Goal: Task Accomplishment & Management: Complete application form

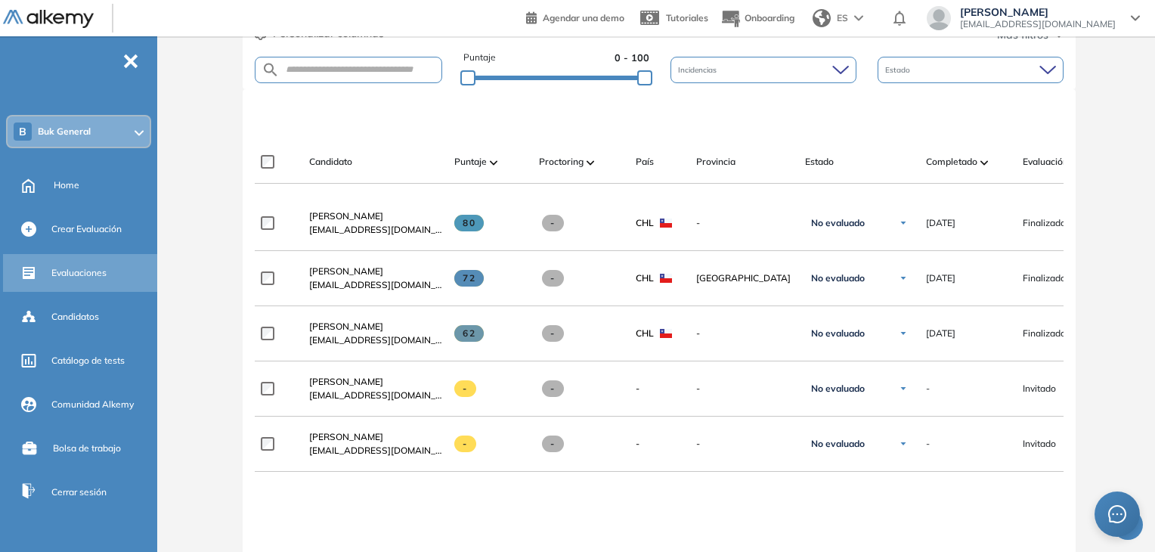
click at [90, 276] on span "Evaluaciones" at bounding box center [78, 273] width 55 height 14
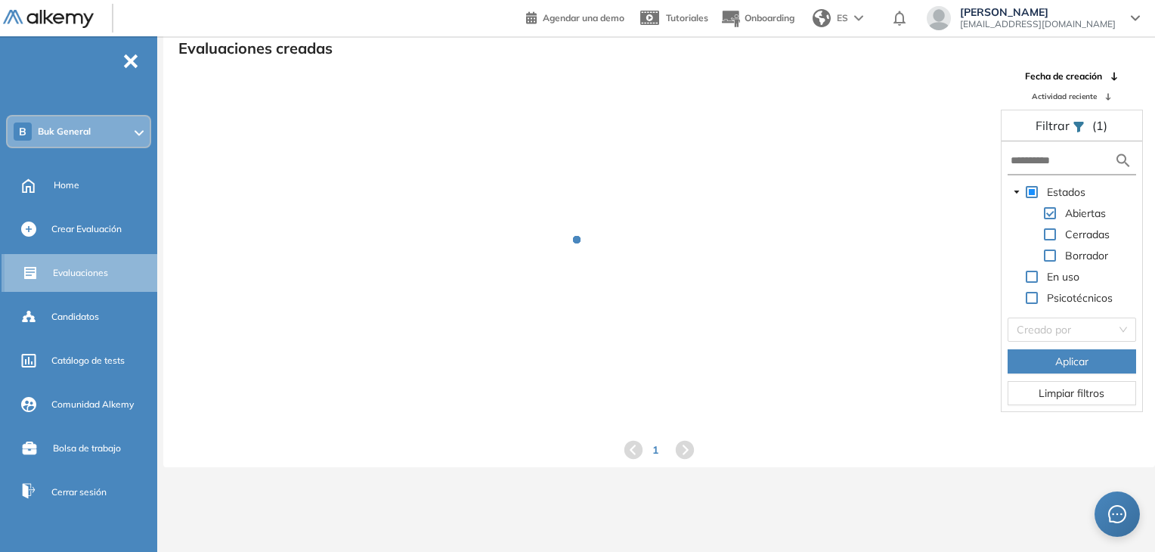
scroll to position [36, 0]
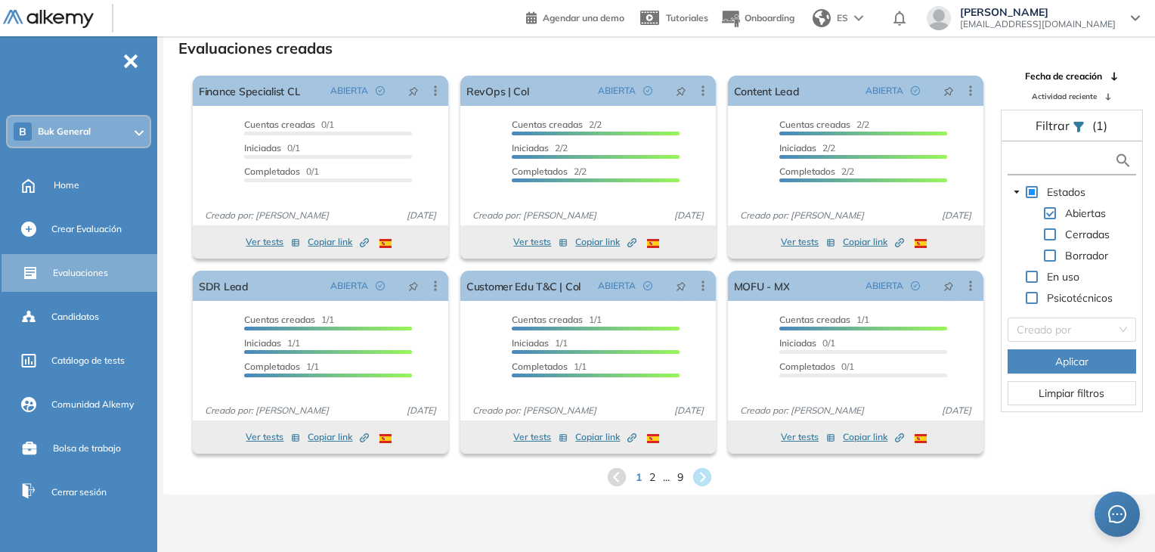
click at [1074, 158] on input "text" at bounding box center [1063, 161] width 104 height 16
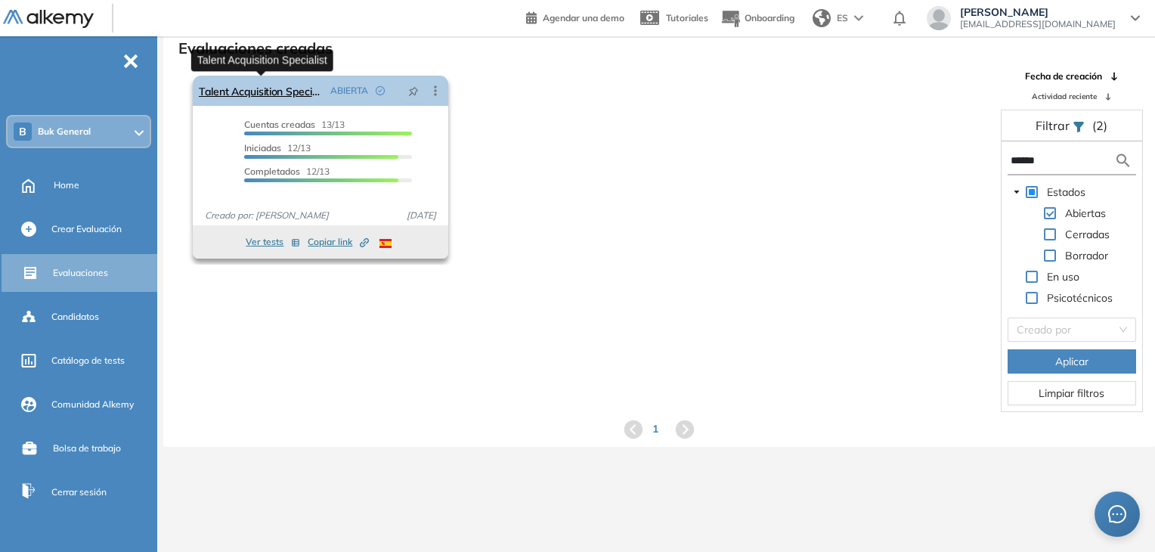
type input "******"
click at [296, 89] on link "Talent Acquisition Specialist" at bounding box center [262, 91] width 126 height 30
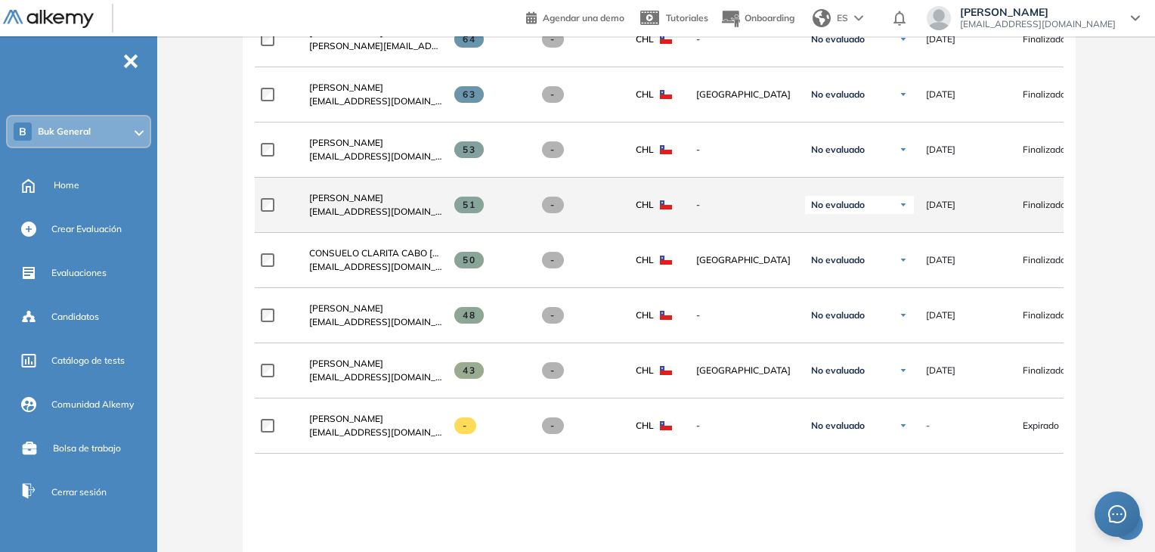
scroll to position [907, 0]
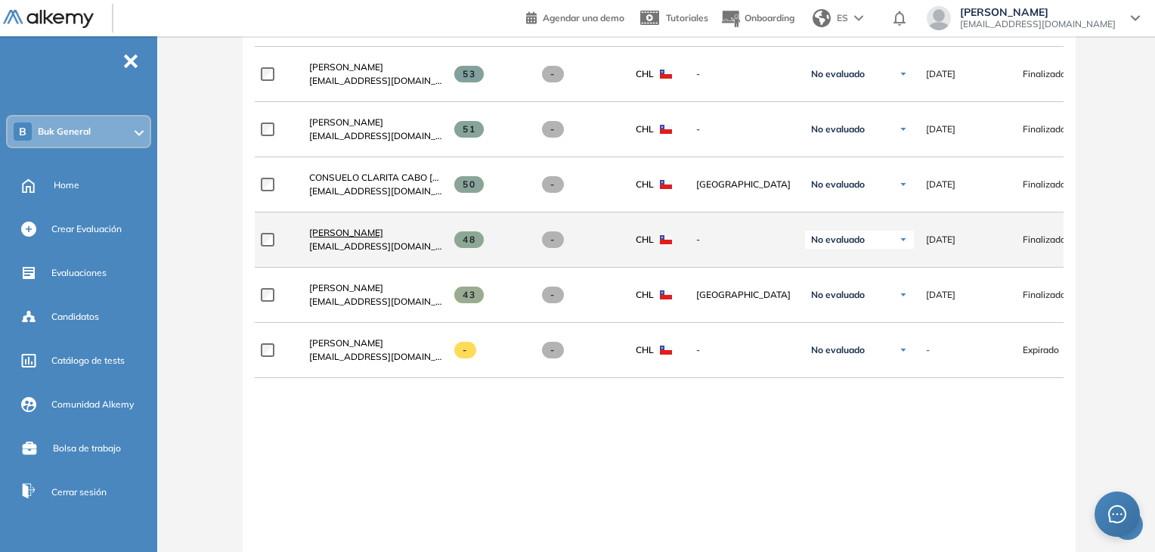
click at [372, 232] on span "[PERSON_NAME]" at bounding box center [346, 232] width 74 height 11
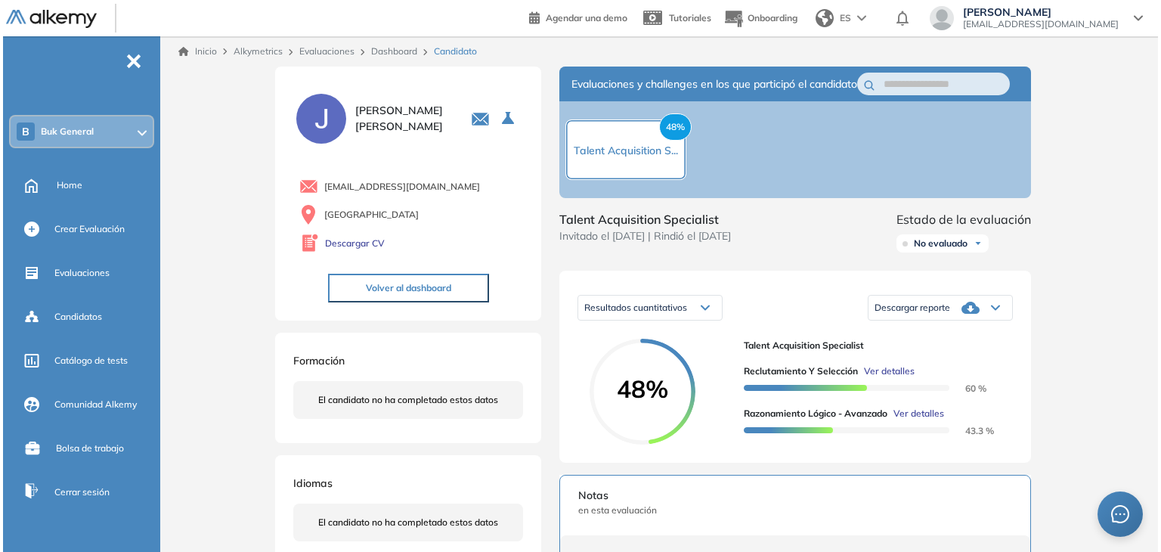
scroll to position [76, 0]
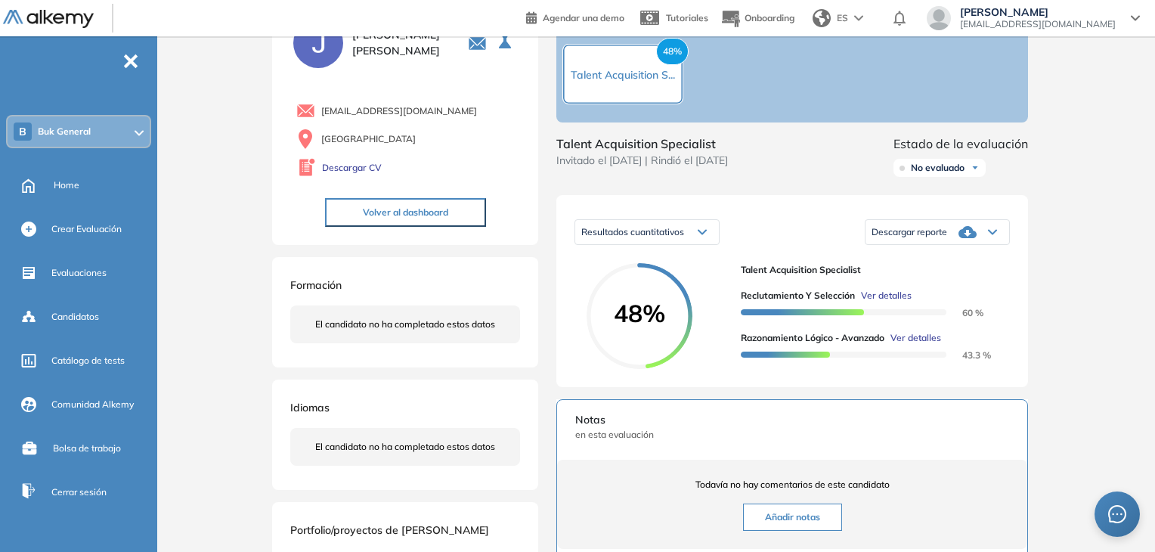
click at [925, 345] on span "Ver detalles" at bounding box center [916, 338] width 51 height 14
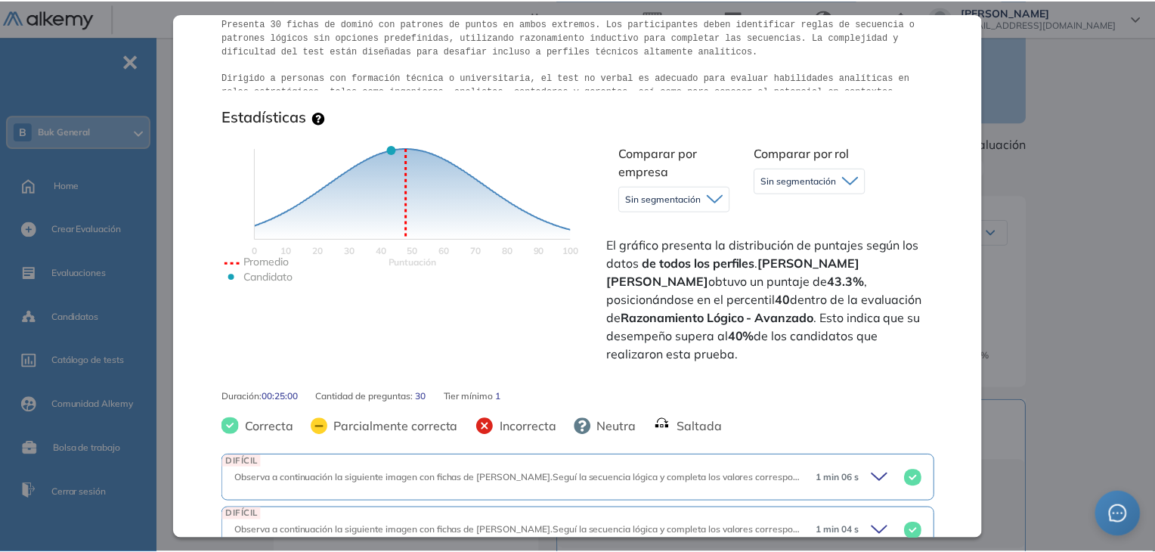
scroll to position [302, 0]
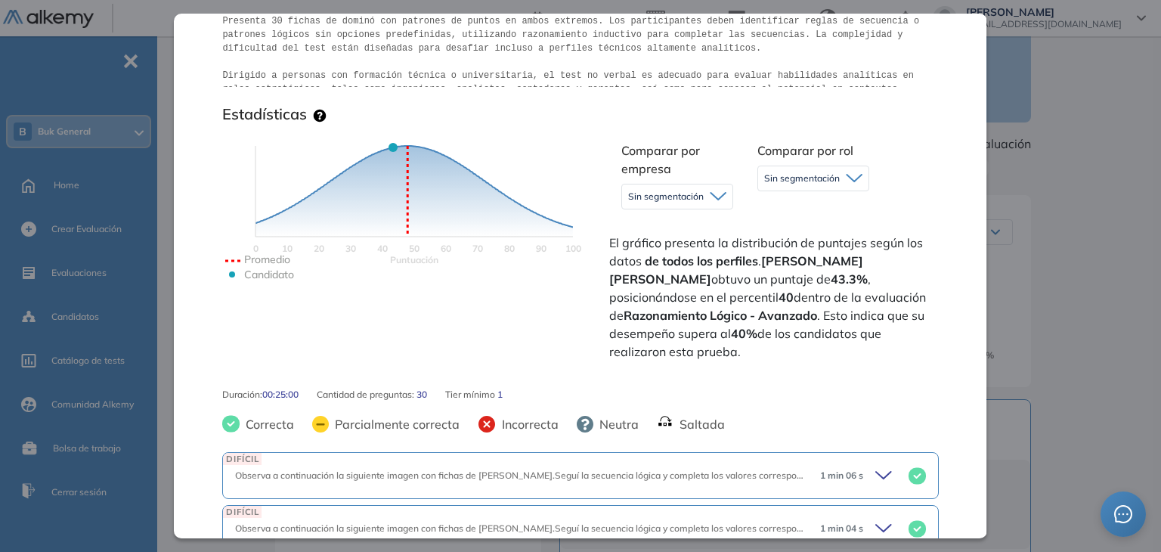
click at [1059, 394] on div "Inicio Alkymetrics Evaluaciones Dashboard Candidato Razonamiento Lógico - Avanz…" at bounding box center [662, 406] width 998 height 890
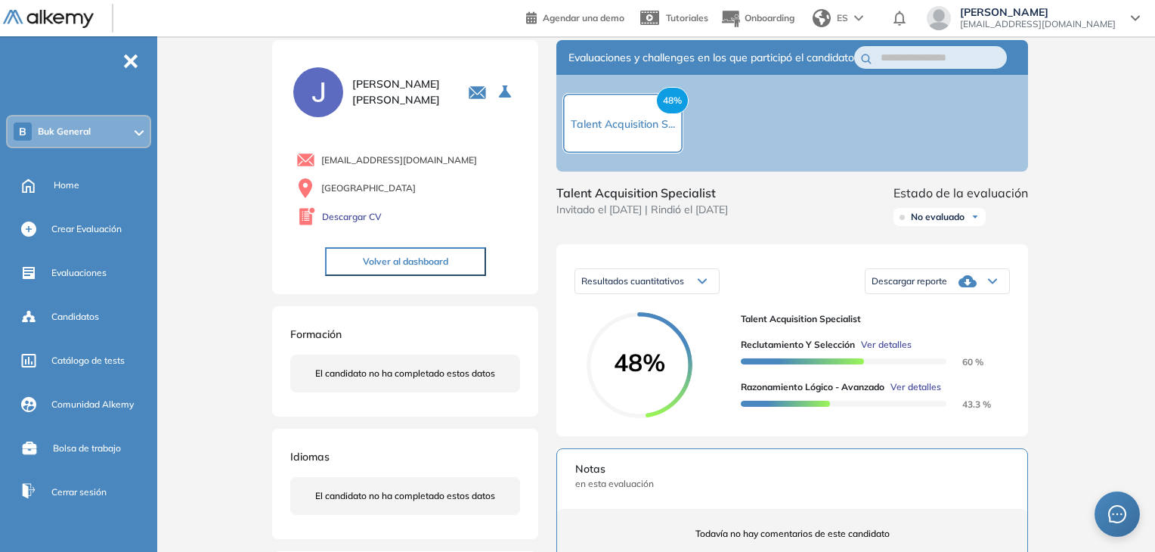
scroll to position [0, 0]
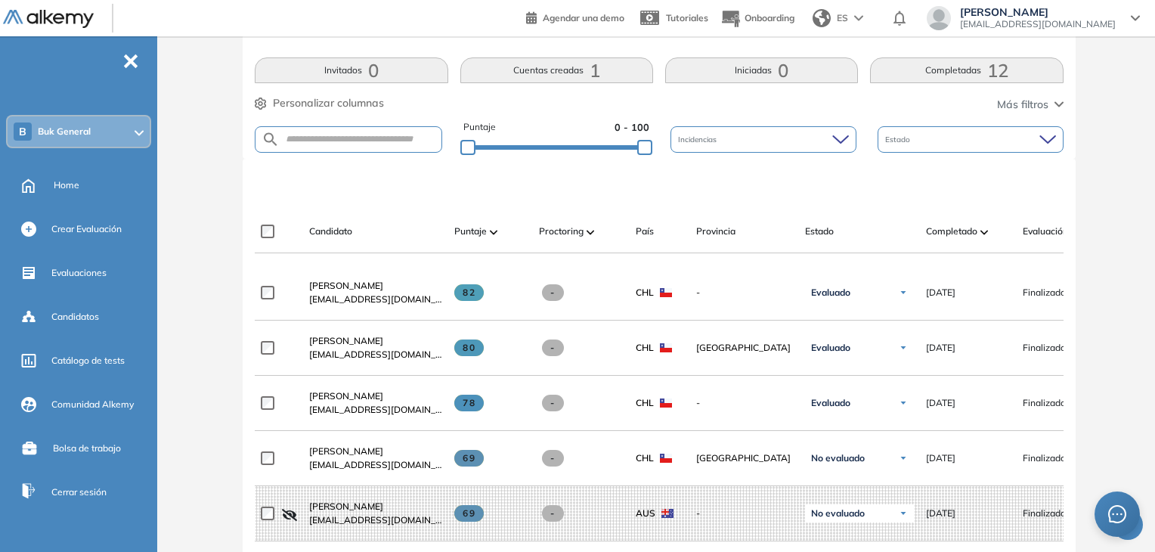
scroll to position [151, 0]
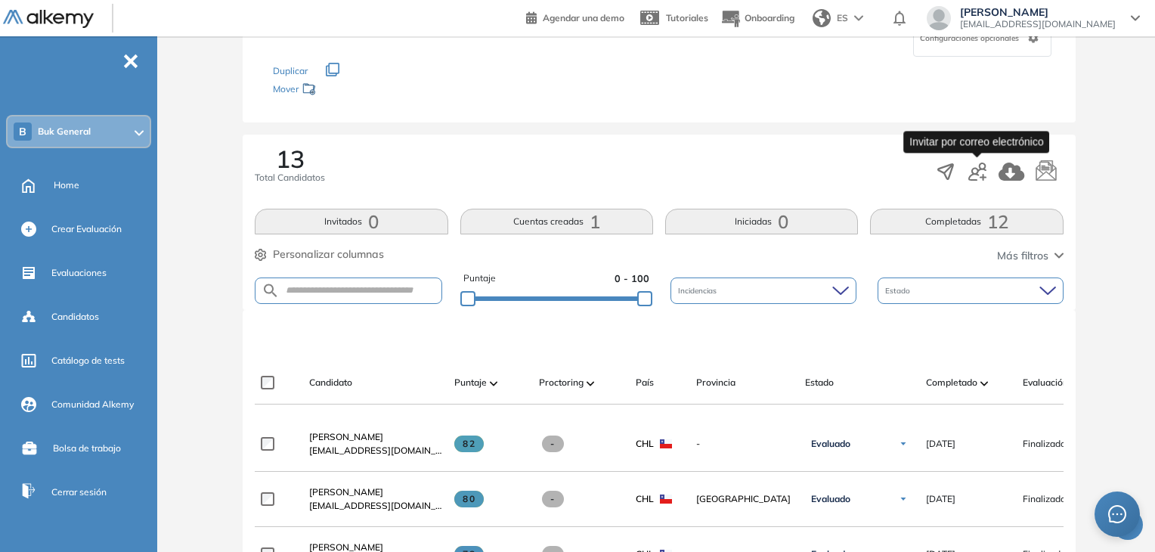
click at [974, 168] on icon "button" at bounding box center [978, 172] width 18 height 18
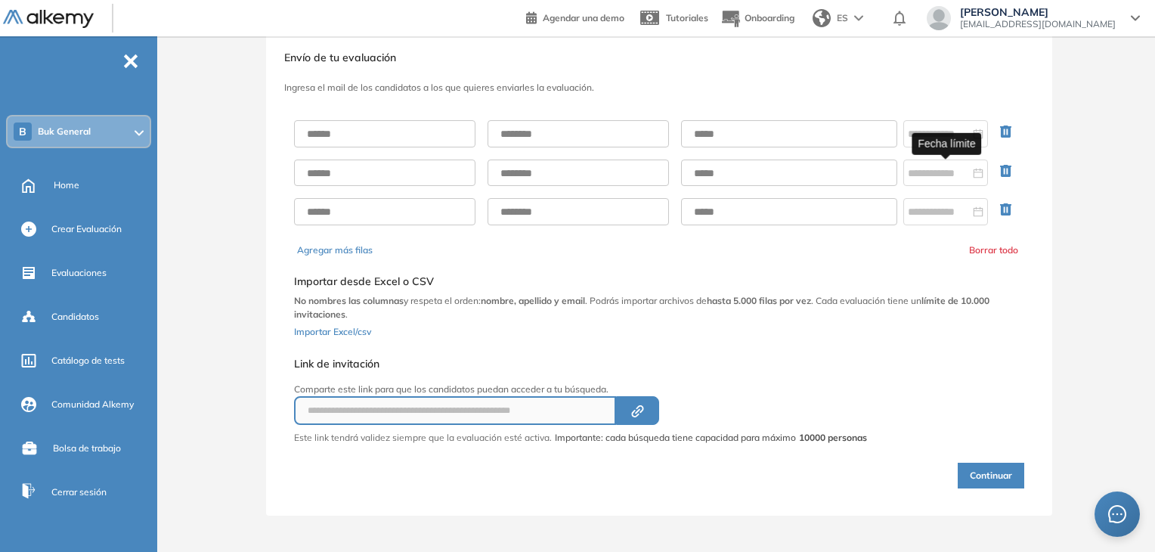
scroll to position [32, 0]
click at [460, 133] on input "text" at bounding box center [384, 135] width 181 height 27
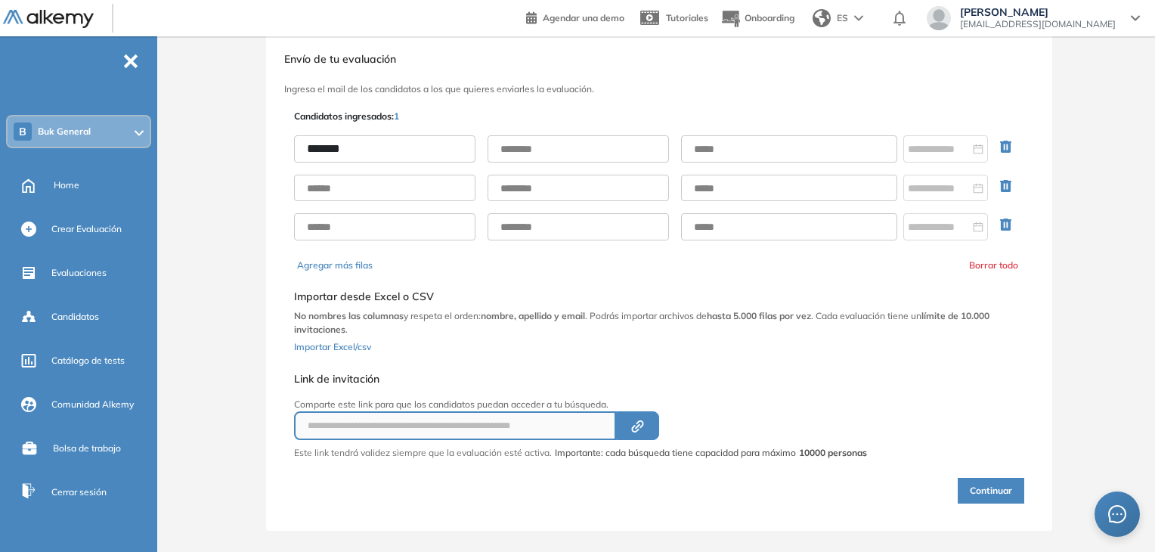
type input "*******"
click at [561, 144] on input "text" at bounding box center [578, 148] width 181 height 27
type input "*******"
click at [693, 153] on input "text" at bounding box center [789, 148] width 216 height 27
paste input "**********"
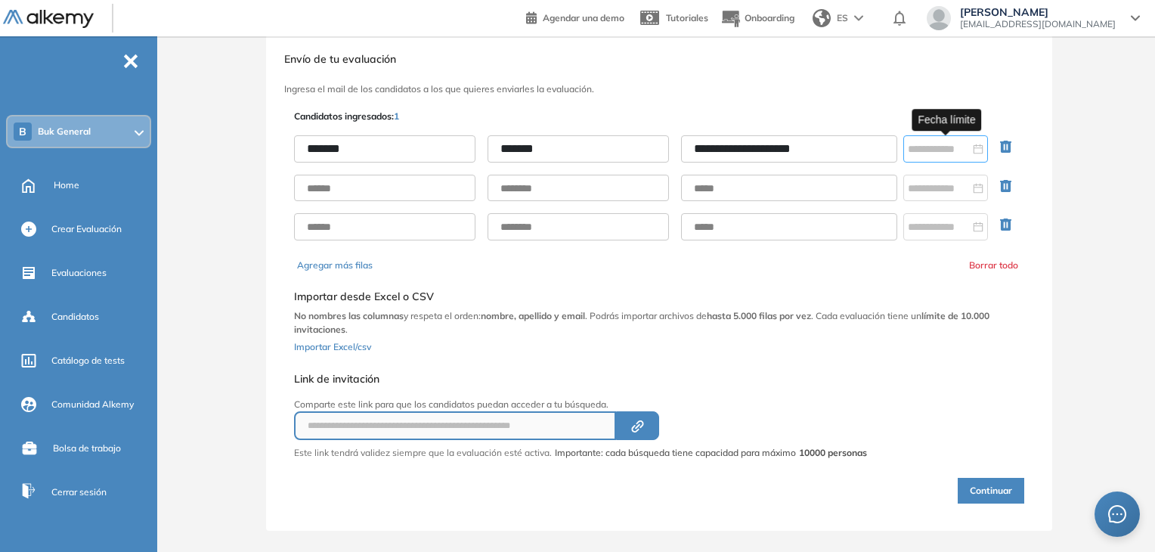
type input "**********"
click at [935, 157] on div at bounding box center [946, 148] width 85 height 27
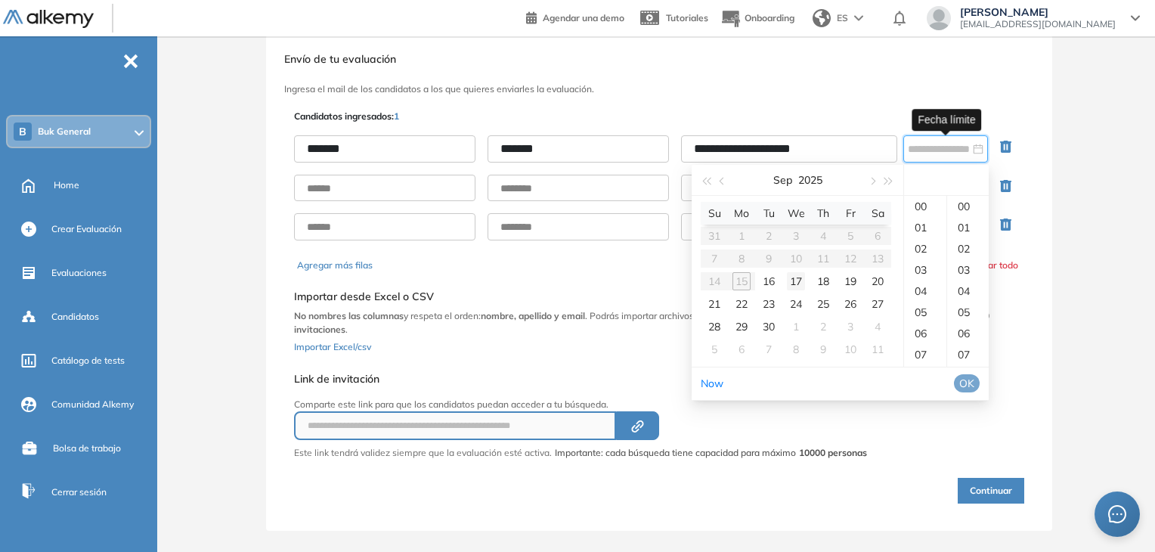
click at [801, 280] on div "17" at bounding box center [796, 281] width 18 height 18
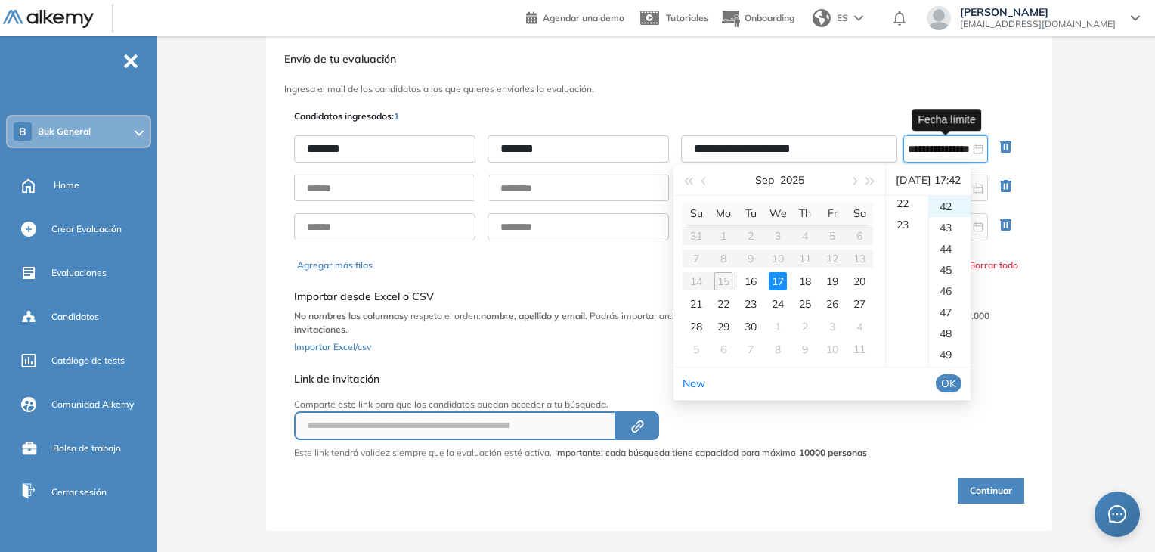
scroll to position [487, 0]
click at [913, 206] on div "23" at bounding box center [907, 206] width 42 height 21
drag, startPoint x: 961, startPoint y: 272, endPoint x: 963, endPoint y: 303, distance: 31.0
click at [961, 271] on div "59" at bounding box center [950, 263] width 42 height 21
type input "**********"
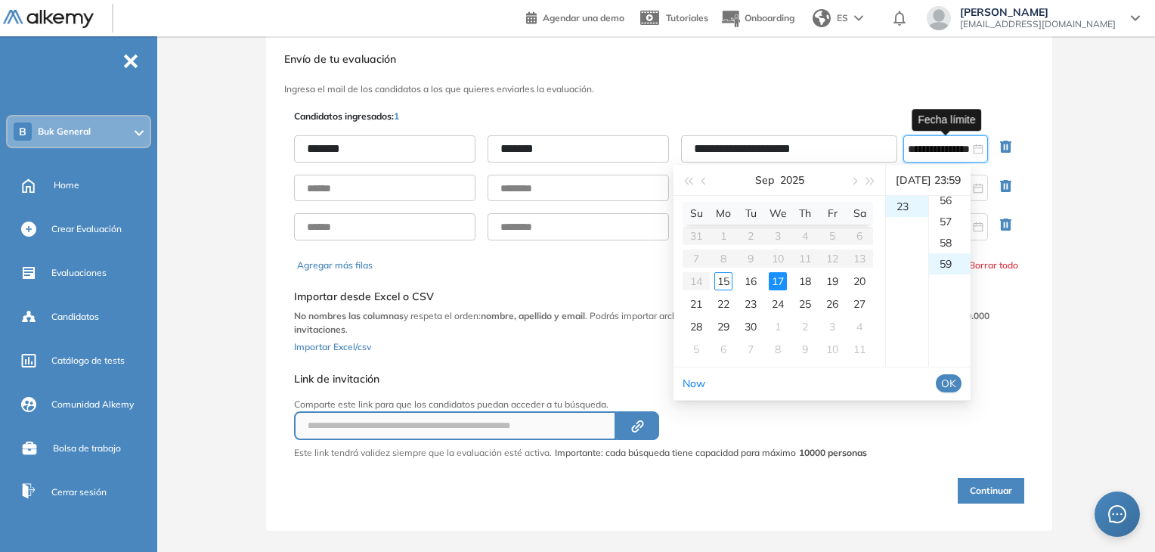
scroll to position [1249, 0]
click at [957, 385] on span "OK" at bounding box center [948, 383] width 15 height 17
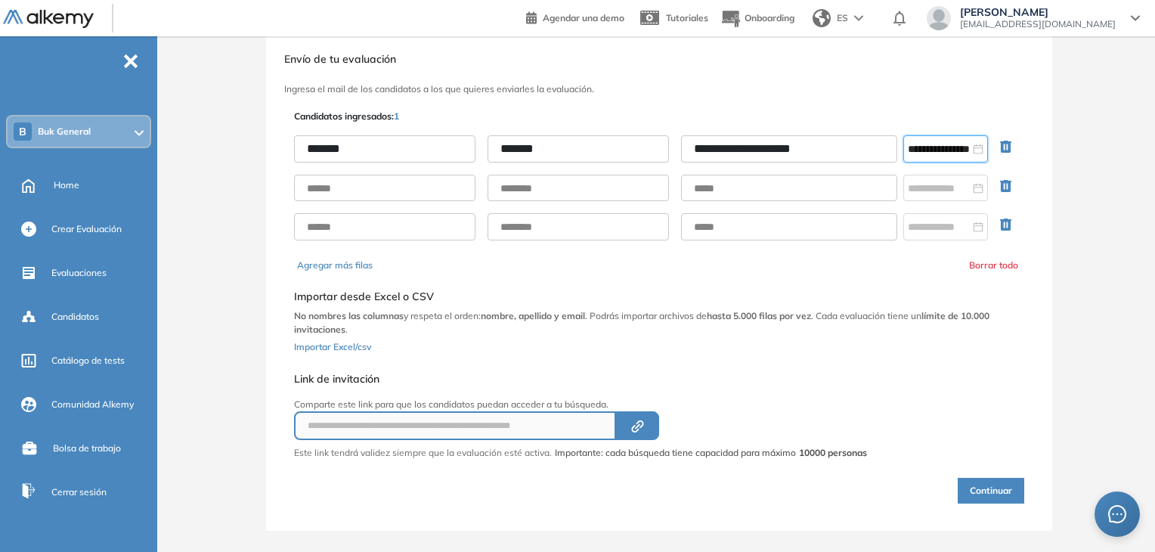
click at [1004, 494] on button "Continuar" at bounding box center [991, 491] width 67 height 26
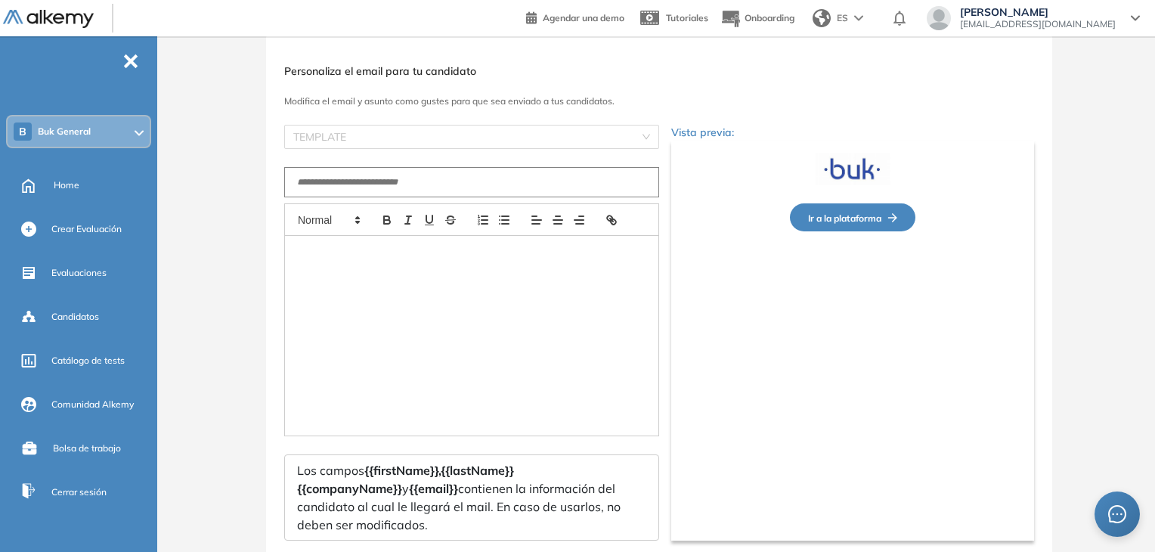
type input "**********"
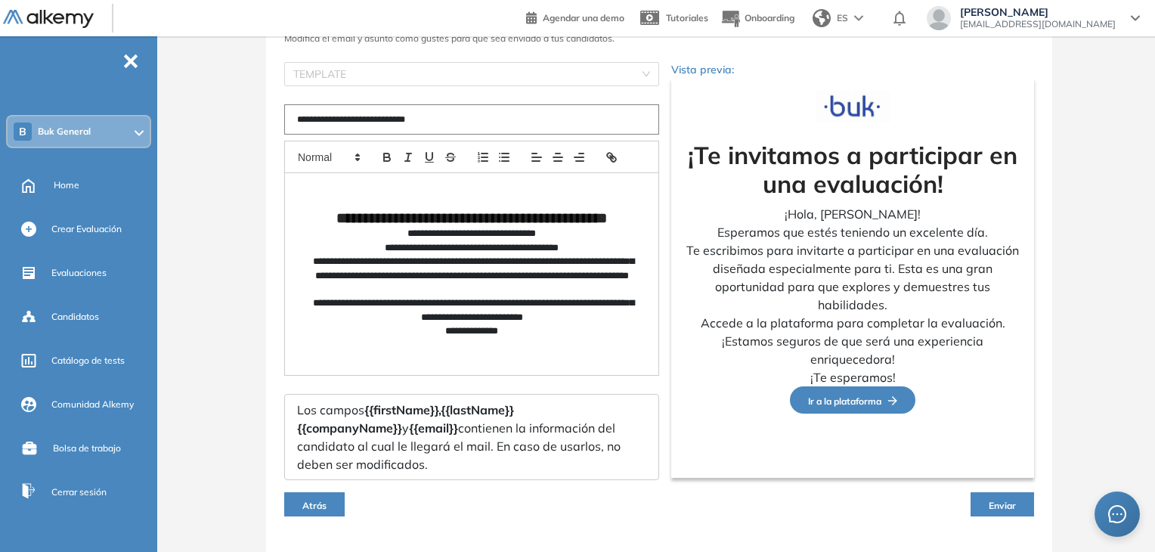
scroll to position [130, 0]
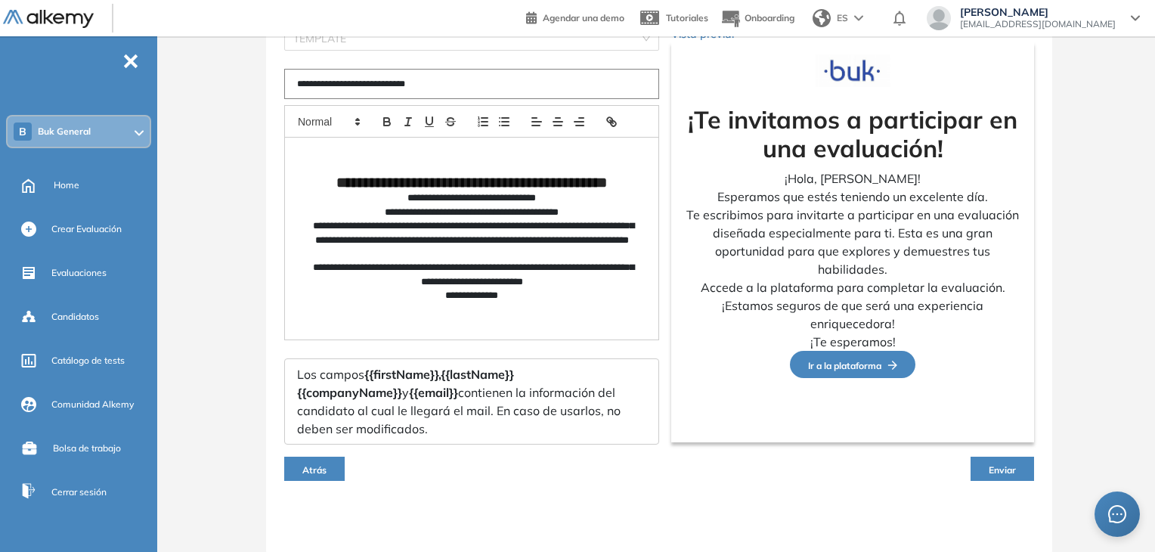
click at [1012, 467] on span "Enviar" at bounding box center [1002, 469] width 27 height 11
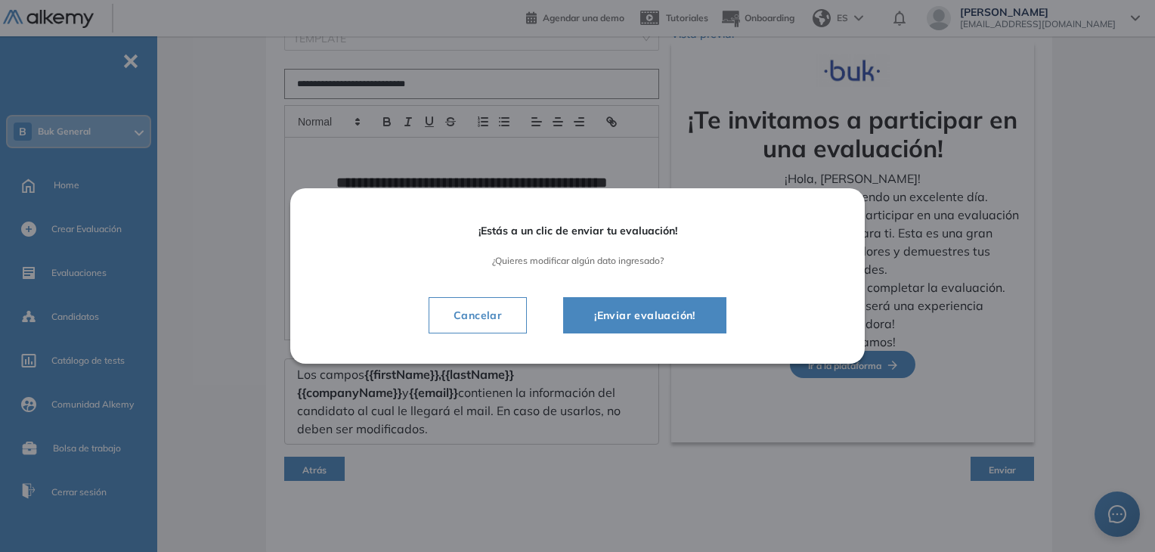
drag, startPoint x: 656, startPoint y: 318, endPoint x: 664, endPoint y: 297, distance: 21.8
click at [656, 315] on span "¡Enviar evaluación!" at bounding box center [645, 315] width 126 height 18
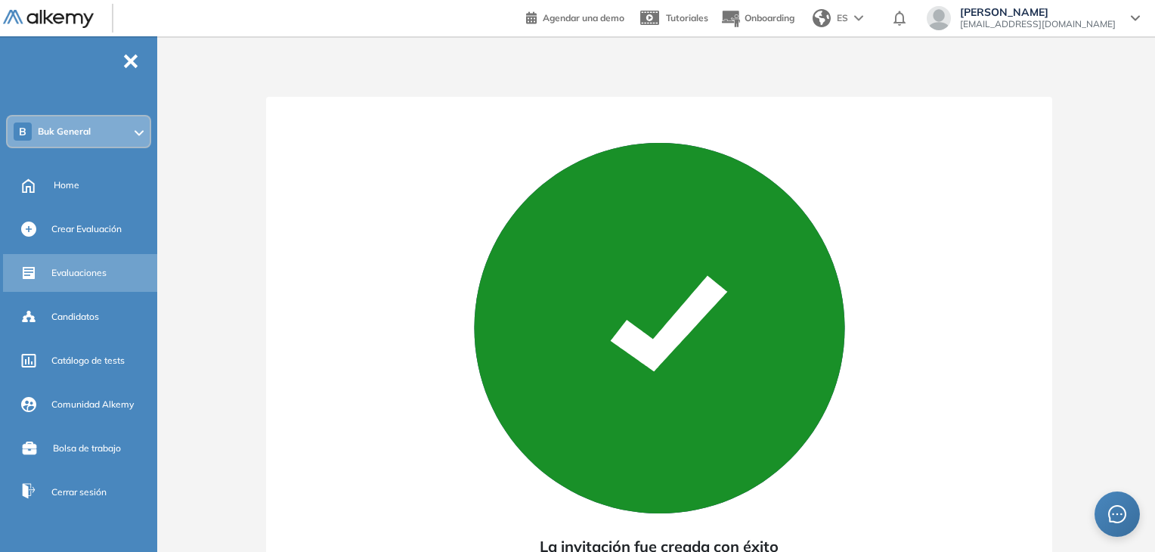
click at [90, 273] on span "Evaluaciones" at bounding box center [78, 273] width 55 height 14
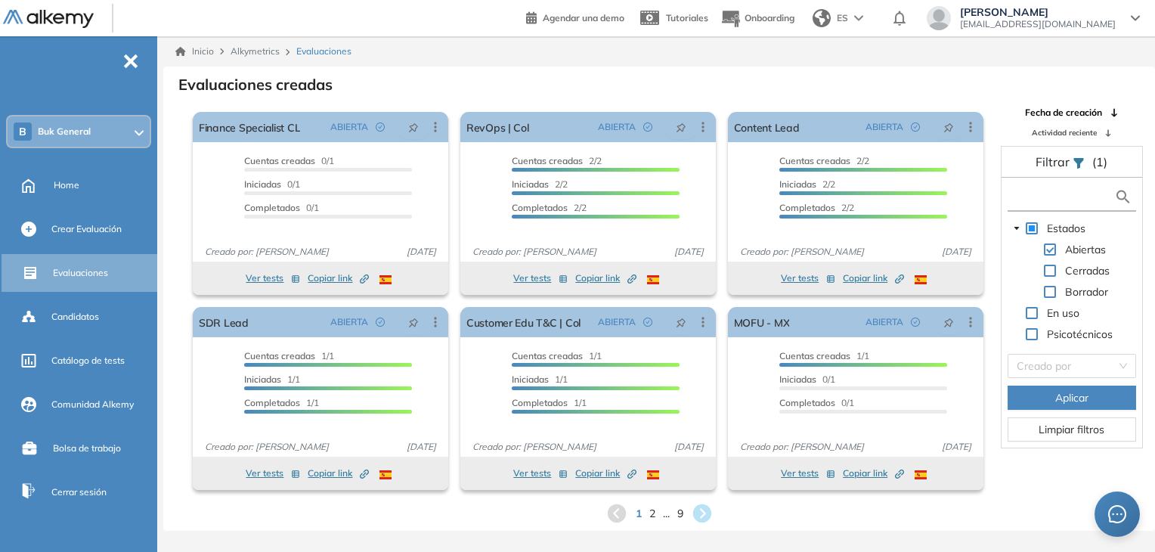
click at [1059, 200] on input "text" at bounding box center [1063, 197] width 104 height 16
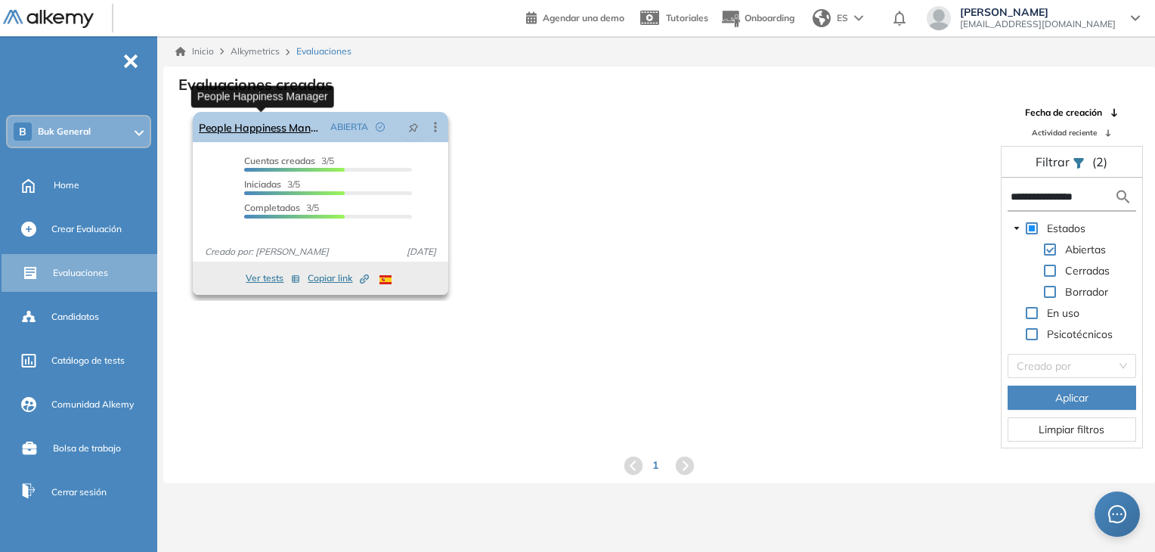
type input "**********"
click at [299, 129] on link "People Happiness Manager" at bounding box center [262, 127] width 126 height 30
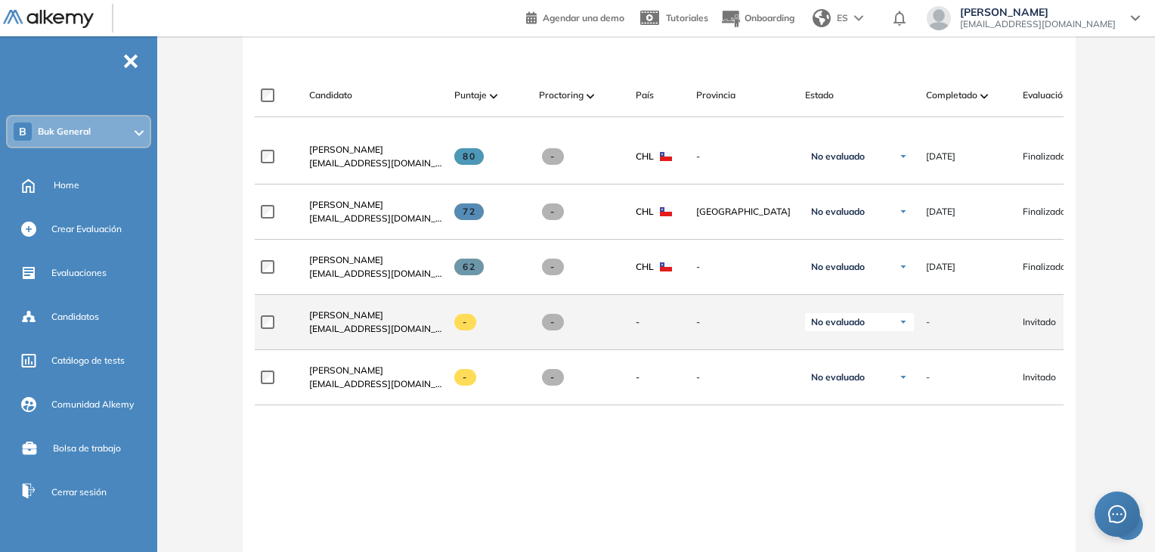
scroll to position [468, 0]
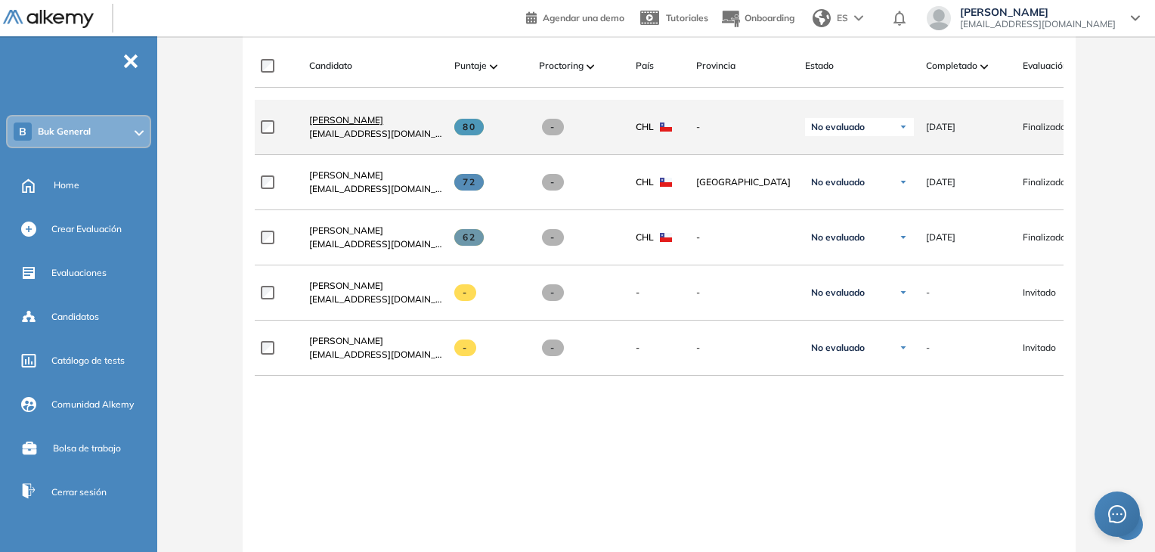
click at [383, 126] on span "[PERSON_NAME]" at bounding box center [346, 119] width 74 height 11
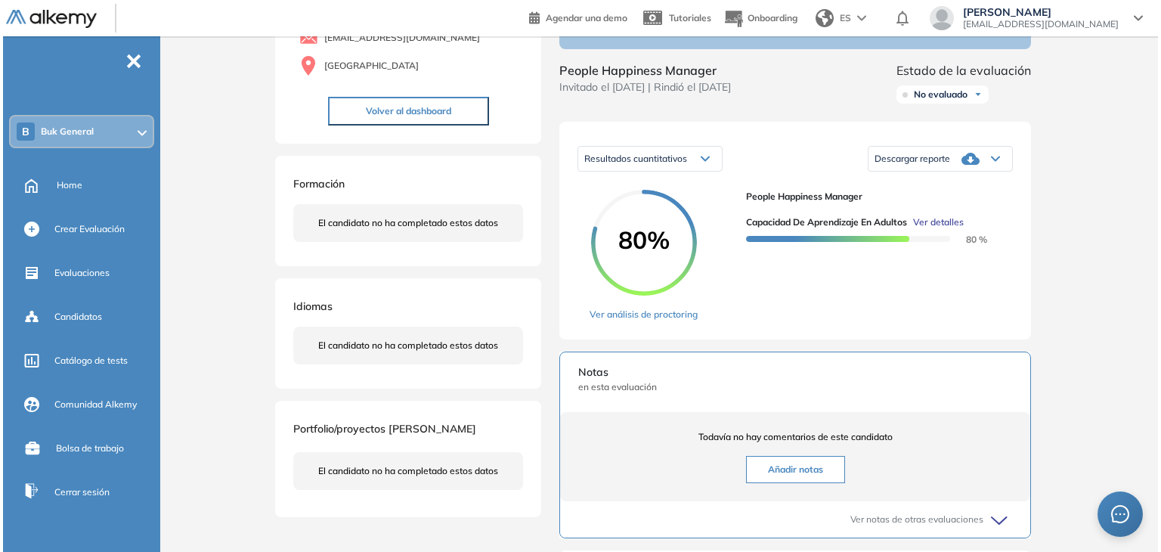
scroll to position [227, 0]
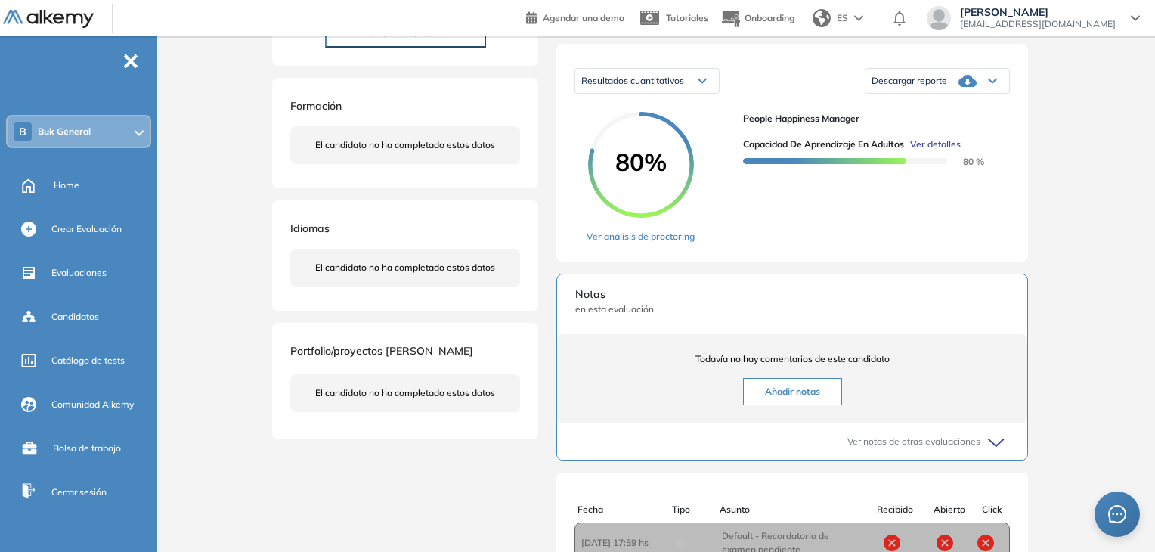
click at [937, 151] on span "Ver detalles" at bounding box center [935, 145] width 51 height 14
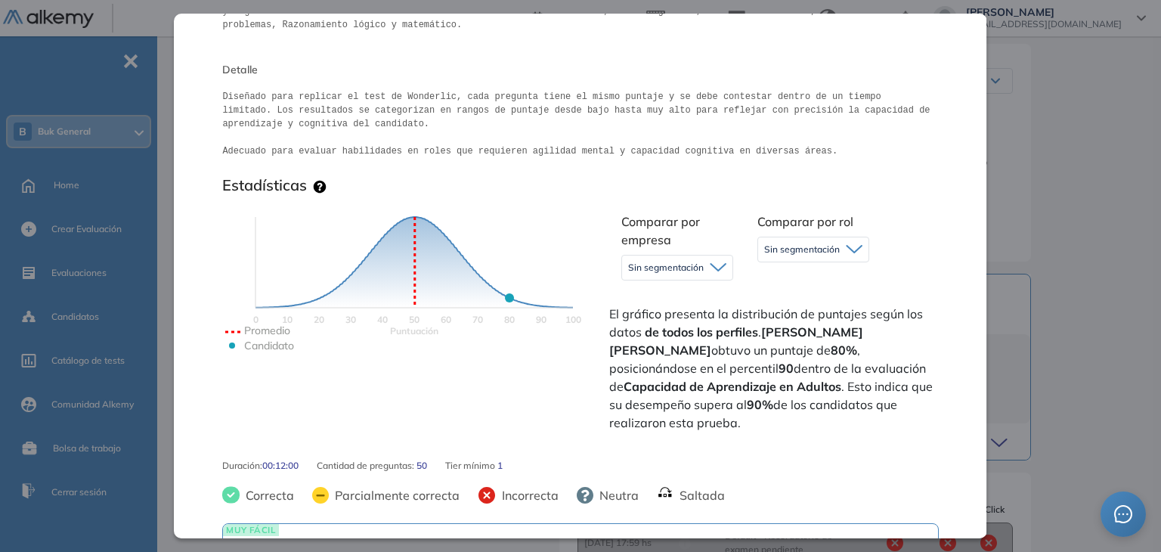
scroll to position [302, 0]
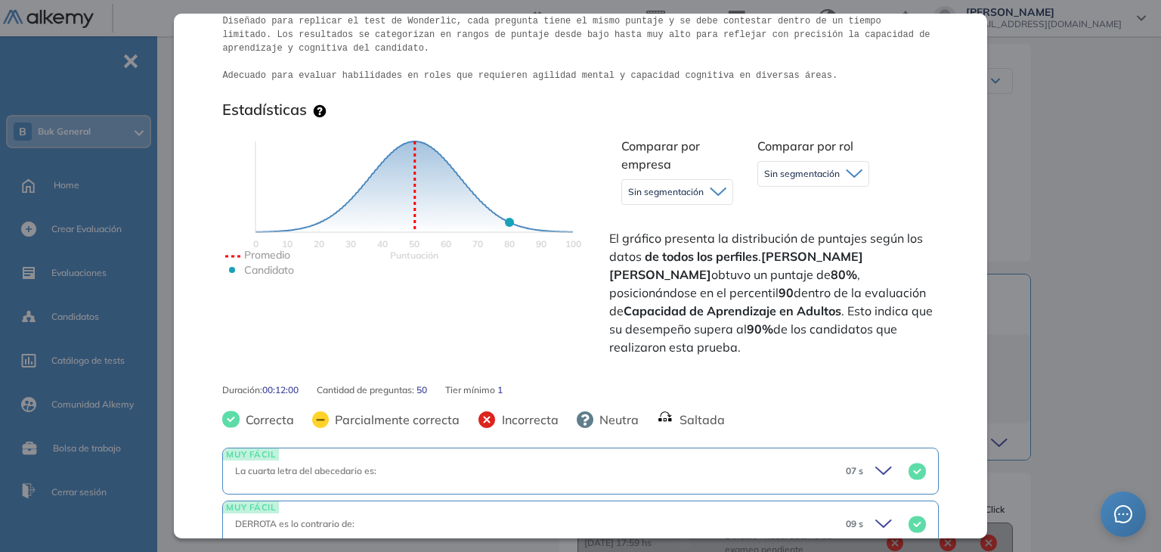
drag, startPoint x: 765, startPoint y: 259, endPoint x: 690, endPoint y: 352, distance: 118.8
click at [690, 352] on span "El gráfico presenta la distribución de puntajes según los datos de todos los pe…" at bounding box center [772, 292] width 326 height 127
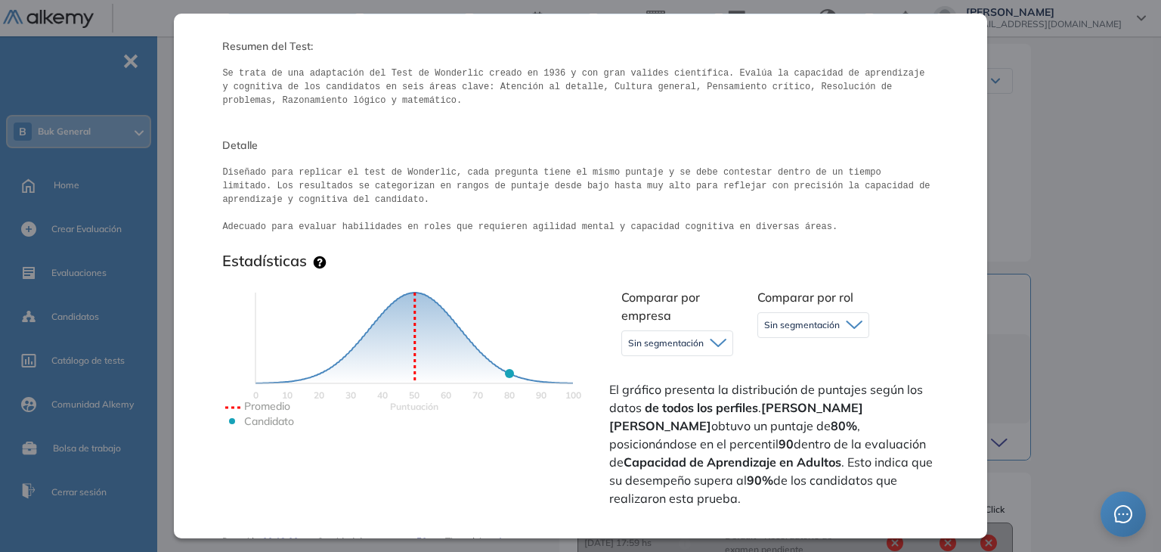
scroll to position [0, 0]
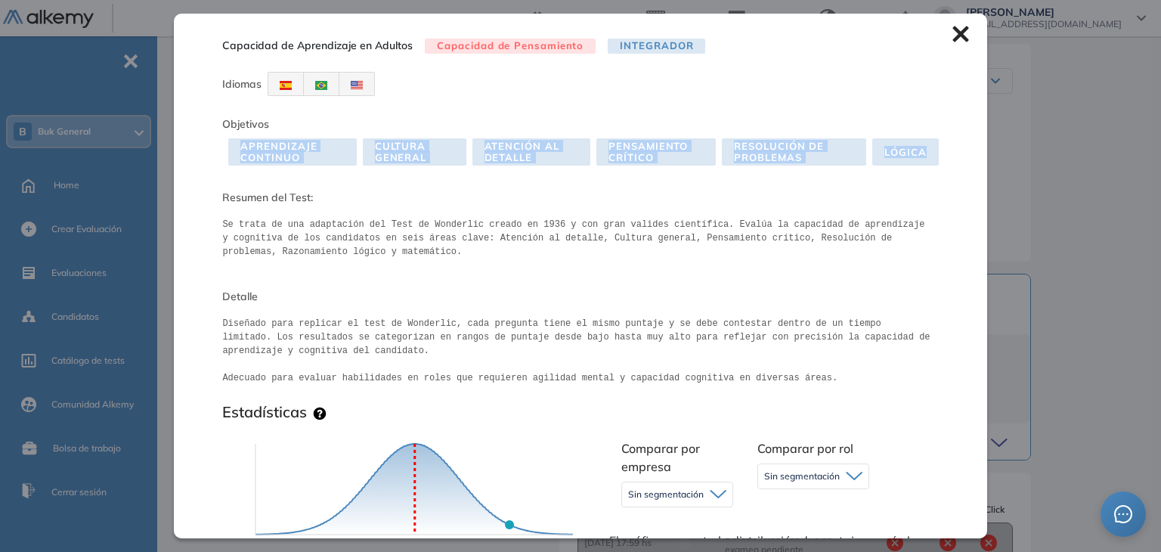
drag, startPoint x: 237, startPoint y: 146, endPoint x: 925, endPoint y: 156, distance: 688.2
click at [925, 156] on div "Aprendizaje Continuo Cultura General Atención al detalle Pensamiento Crítico Re…" at bounding box center [580, 151] width 716 height 27
copy div "Aprendizaje Continuo Cultura General Atención al detalle Pensamiento Crítico Re…"
